Goal: Use online tool/utility: Utilize a website feature to perform a specific function

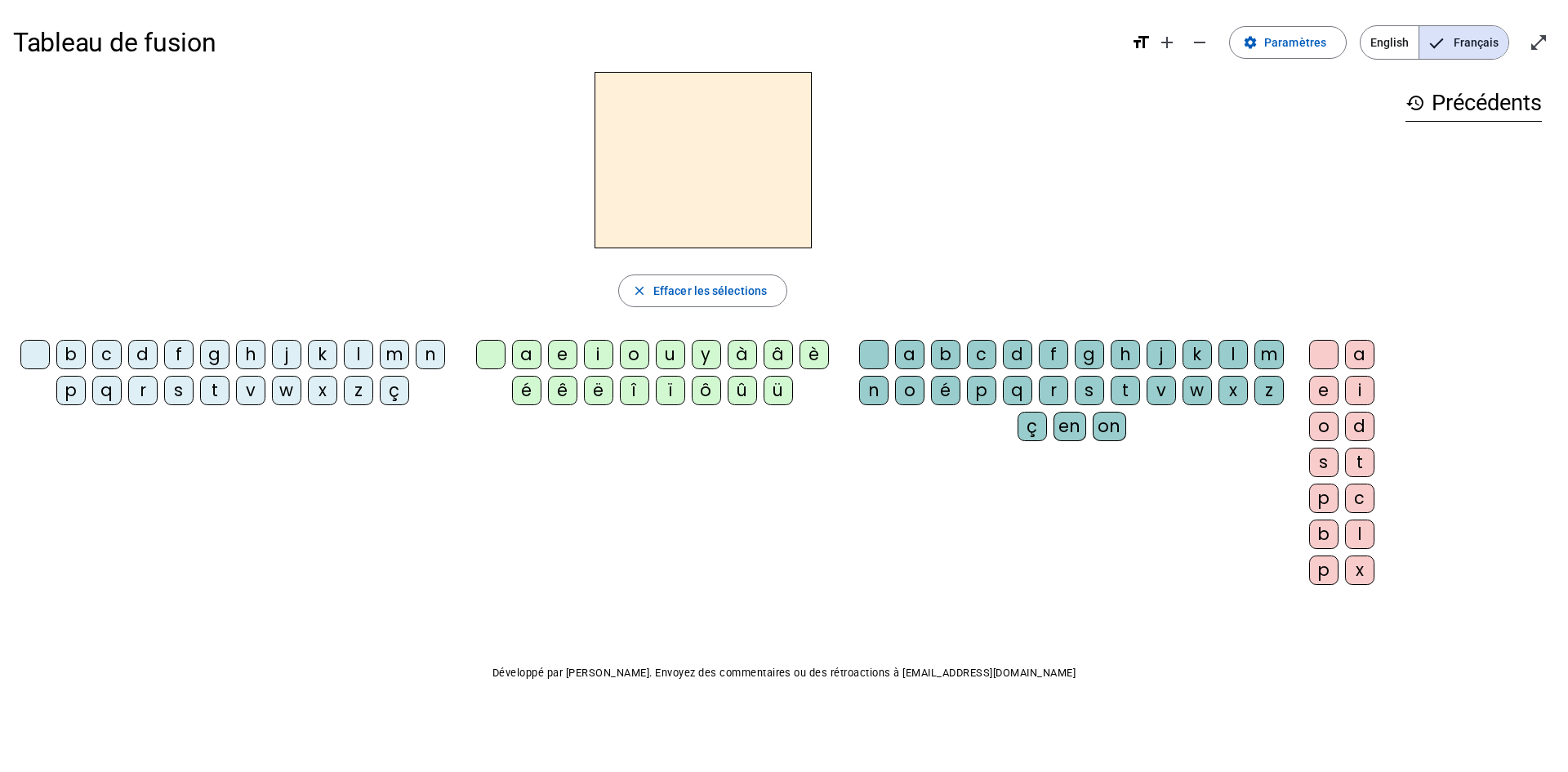
click at [175, 352] on div "f" at bounding box center [178, 354] width 29 height 29
click at [553, 386] on div "ê" at bounding box center [562, 390] width 29 height 29
click at [1119, 390] on div "t" at bounding box center [1125, 390] width 29 height 29
click at [1321, 386] on div "e" at bounding box center [1323, 390] width 29 height 29
click at [182, 353] on div "f" at bounding box center [178, 354] width 29 height 29
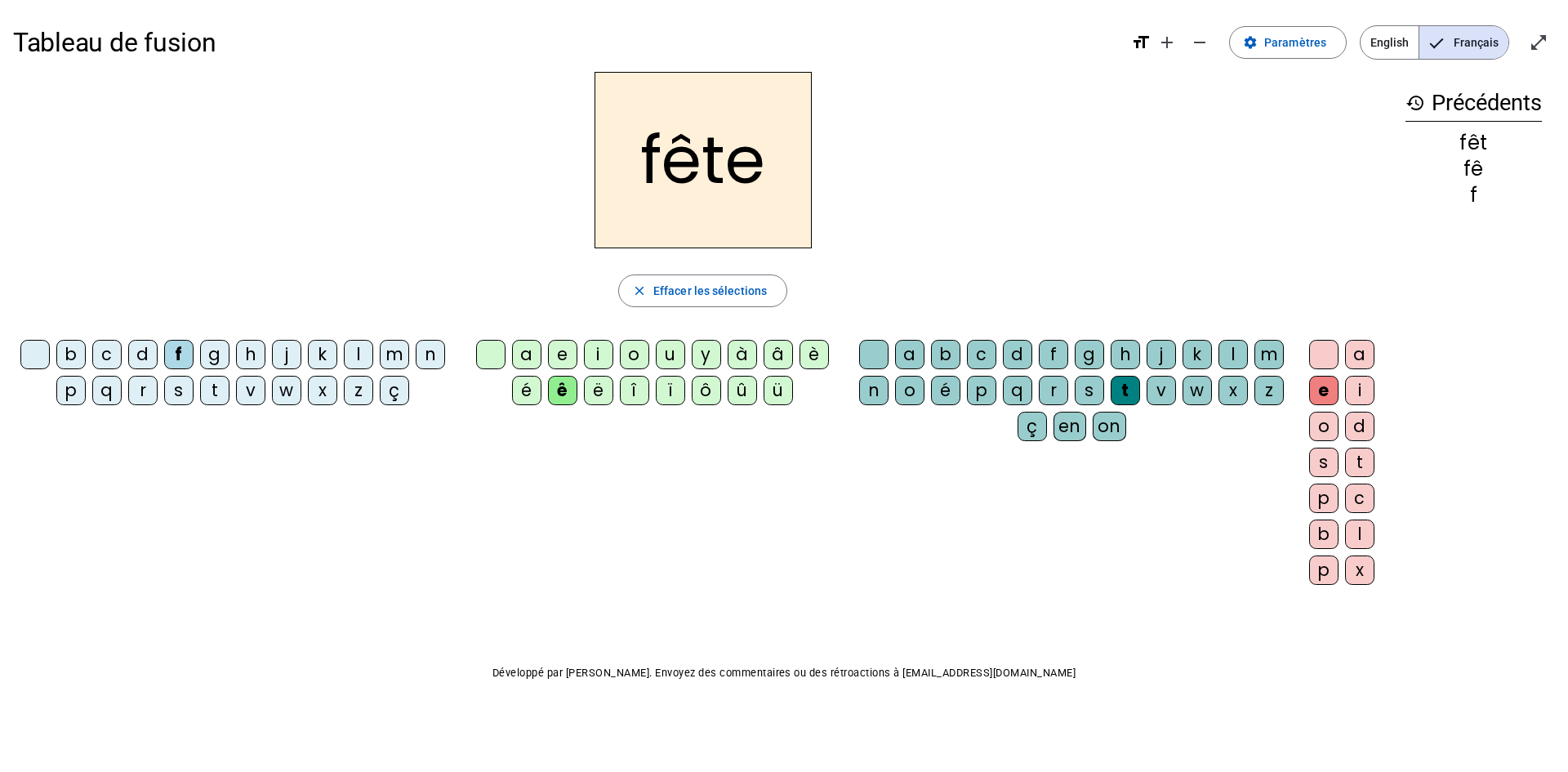
click at [214, 389] on div "t" at bounding box center [215, 390] width 29 height 29
click at [73, 352] on div "b" at bounding box center [70, 354] width 29 height 29
click at [669, 356] on div "u" at bounding box center [670, 354] width 29 height 29
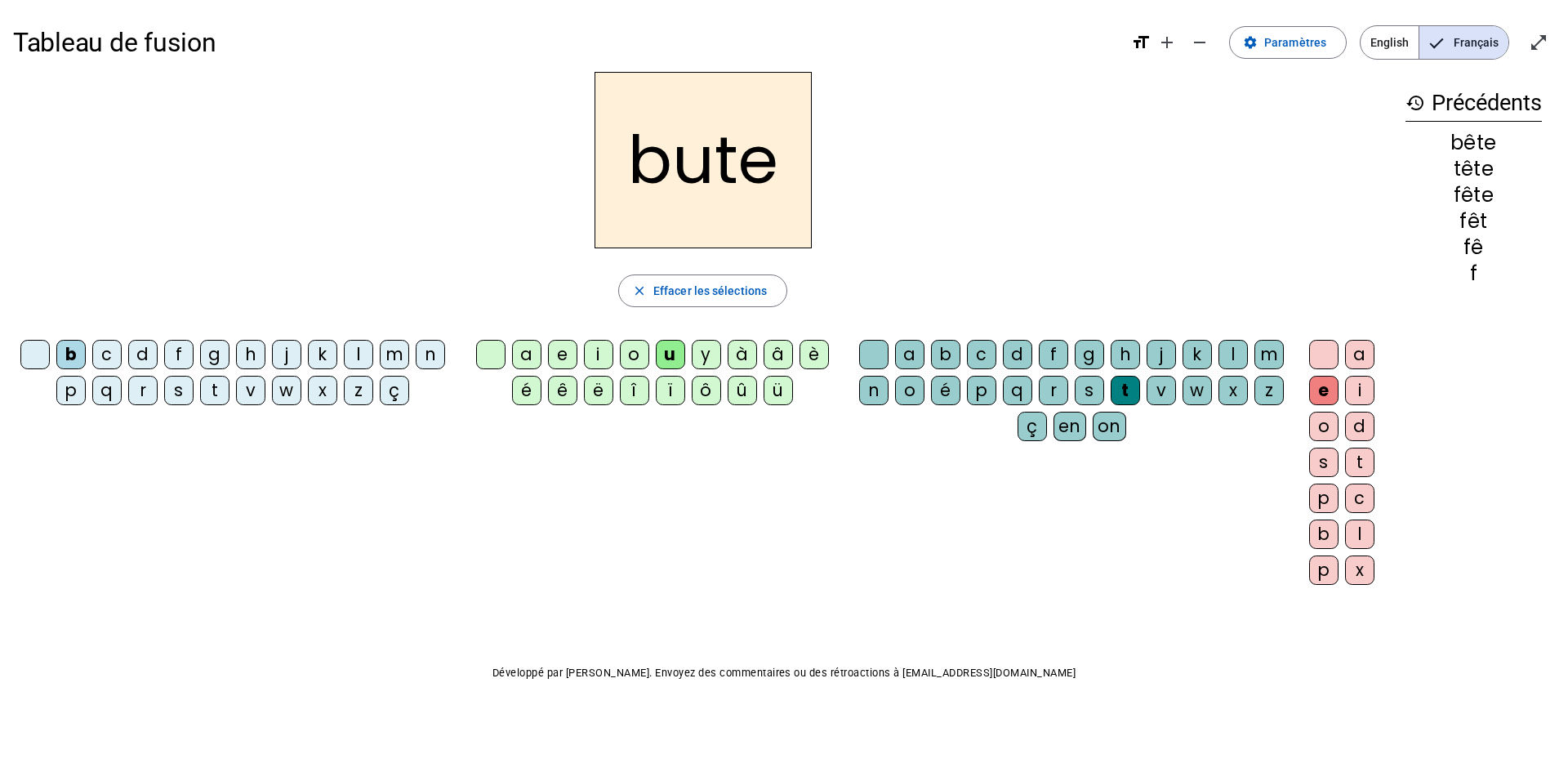
click at [1091, 387] on div "s" at bounding box center [1089, 390] width 29 height 29
click at [527, 354] on div "a" at bounding box center [526, 354] width 29 height 29
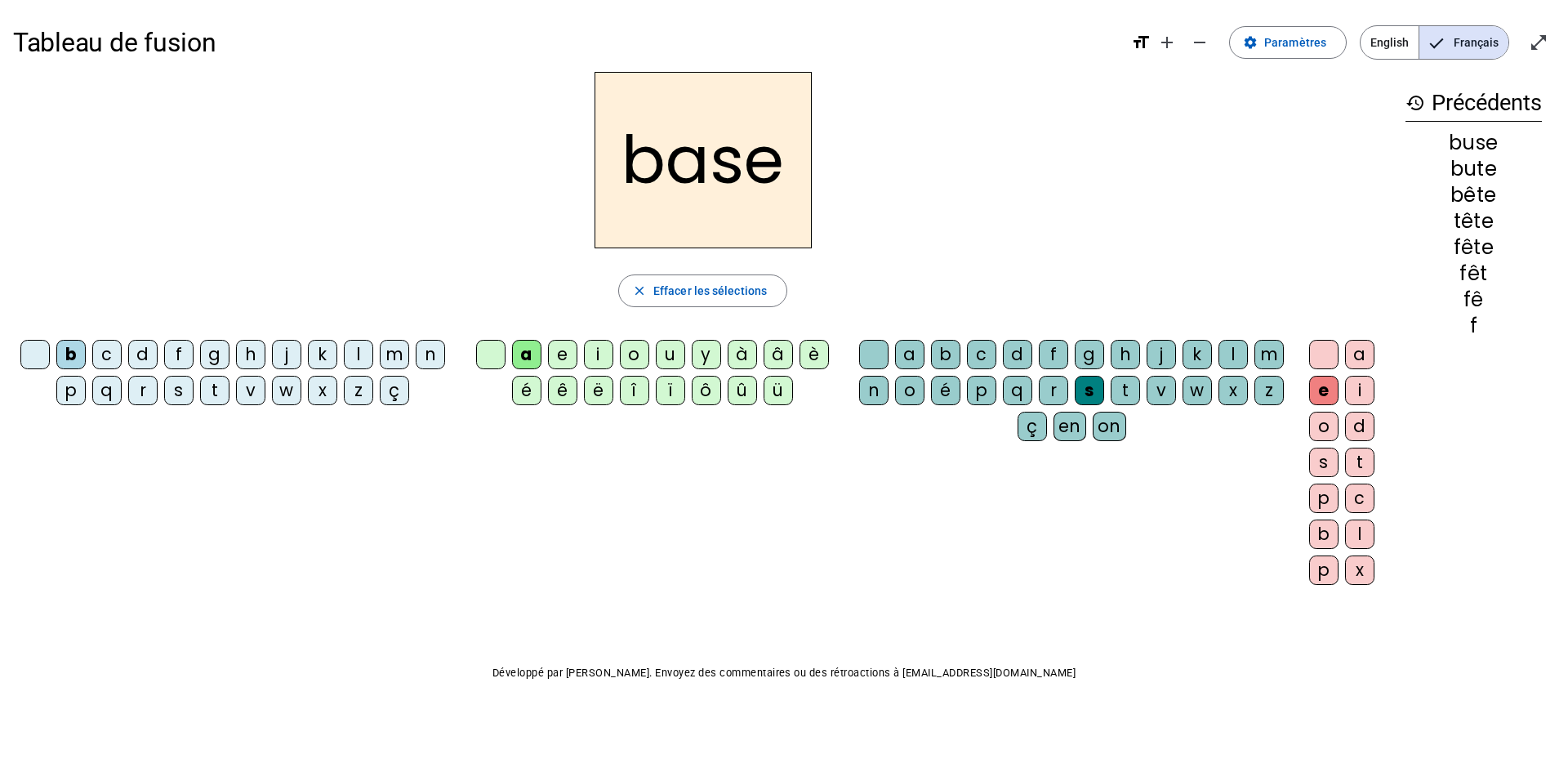
click at [143, 393] on div "r" at bounding box center [142, 390] width 29 height 29
click at [1085, 354] on div "g" at bounding box center [1089, 354] width 29 height 29
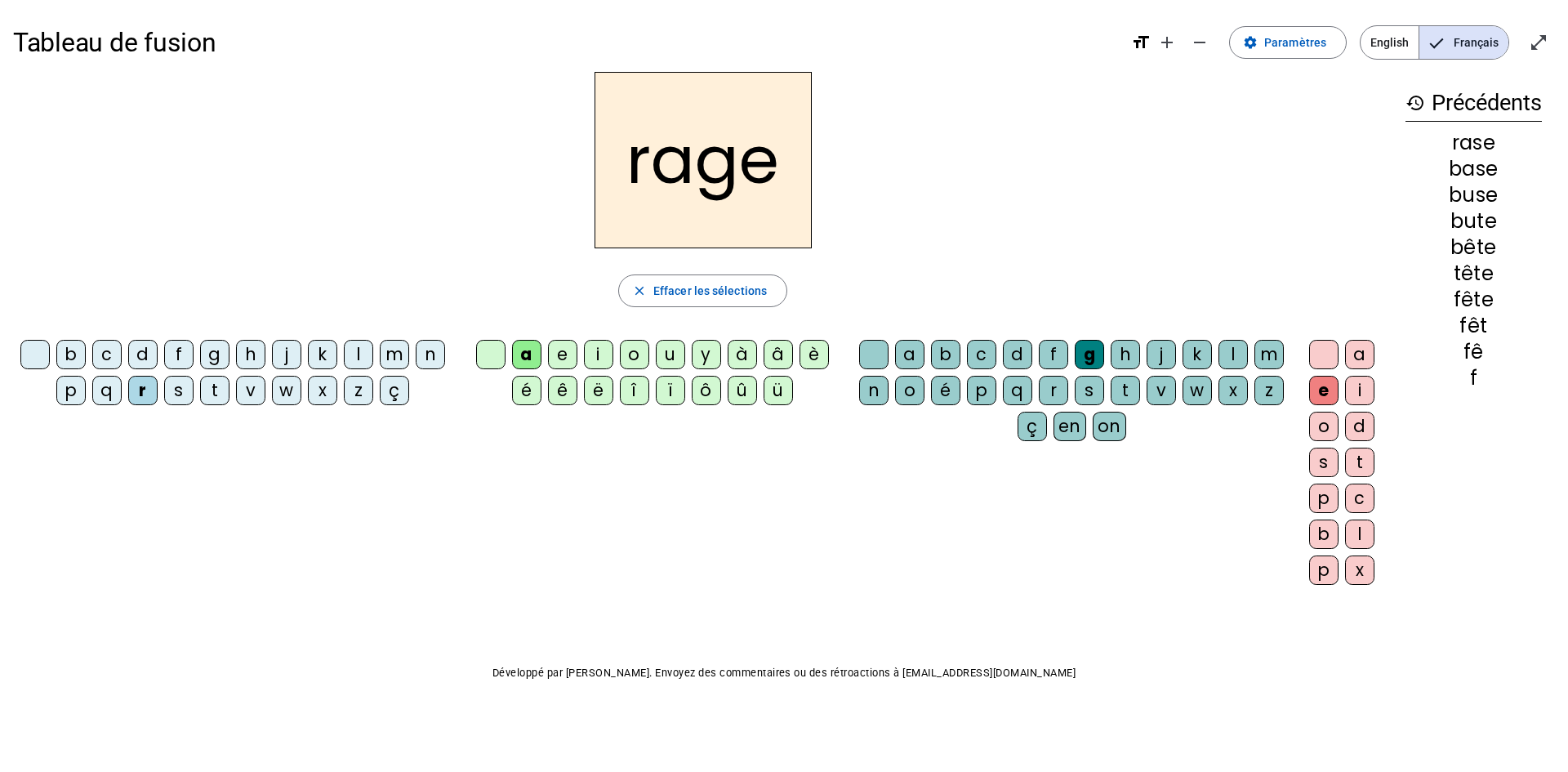
click at [66, 390] on div "p" at bounding box center [70, 390] width 29 height 29
click at [1165, 401] on div "v" at bounding box center [1161, 390] width 29 height 29
